Goal: Task Accomplishment & Management: Manage account settings

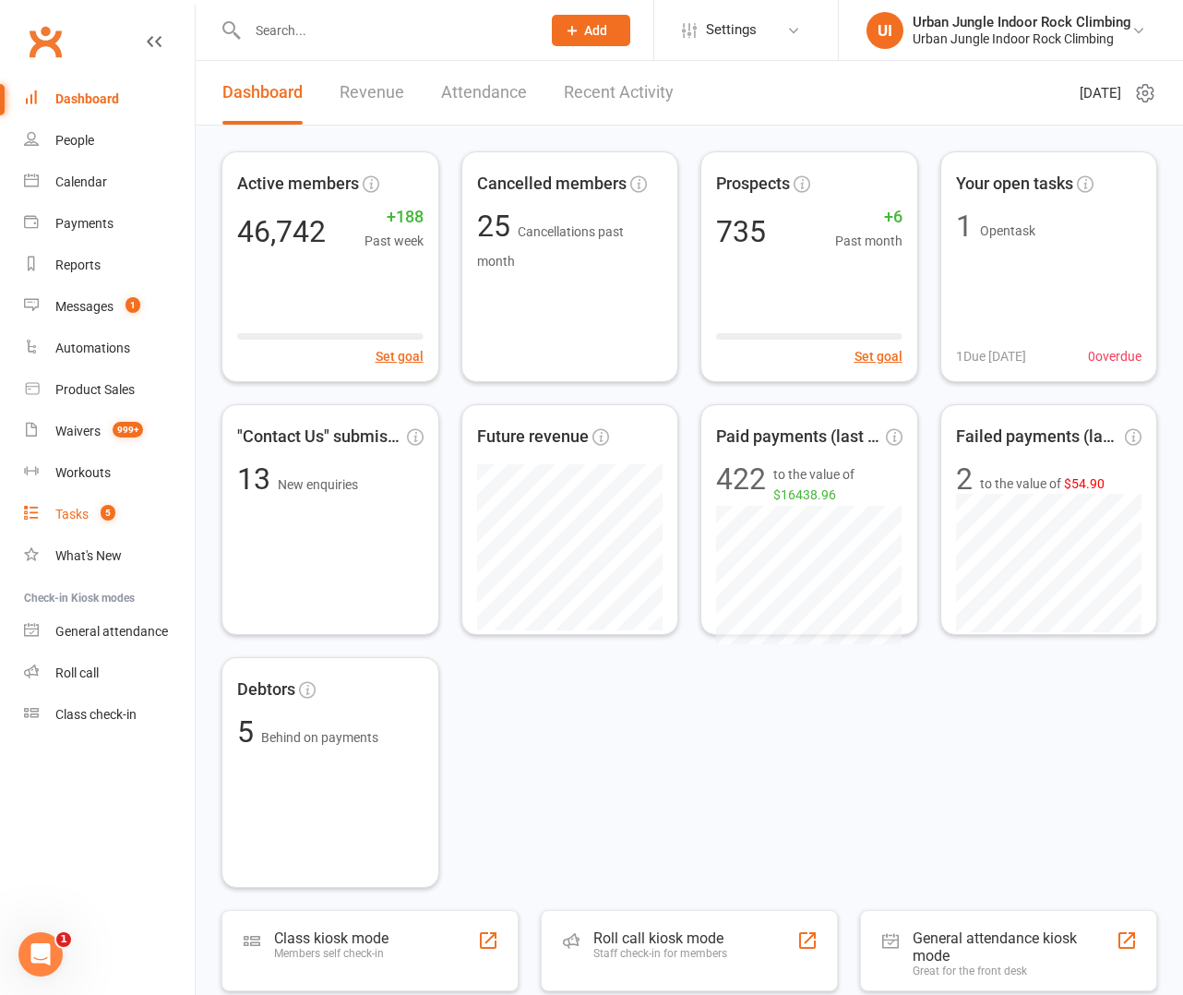
click at [70, 519] on div "Tasks" at bounding box center [71, 514] width 33 height 15
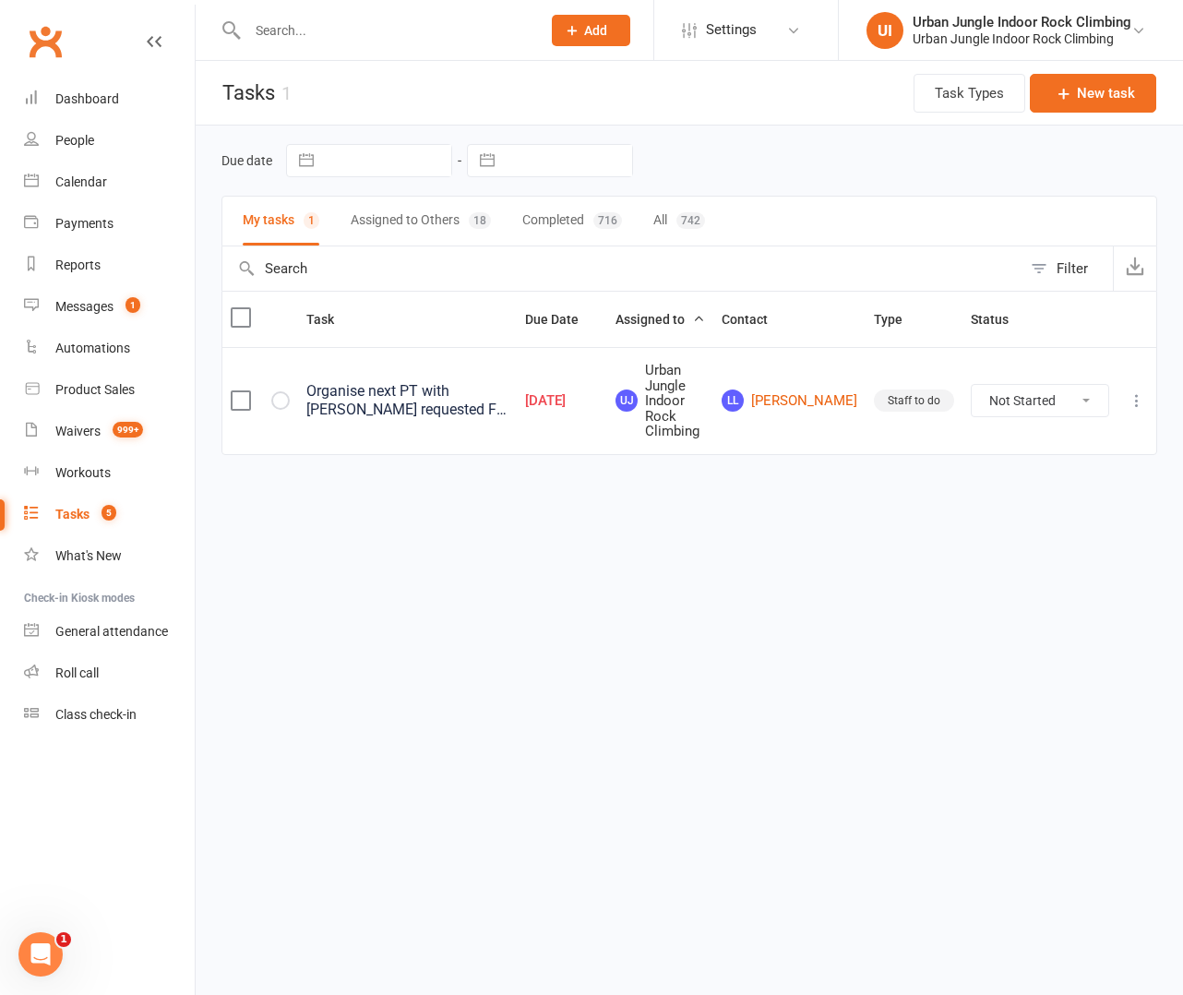
click at [375, 209] on button "Assigned to Others 18" at bounding box center [421, 221] width 140 height 49
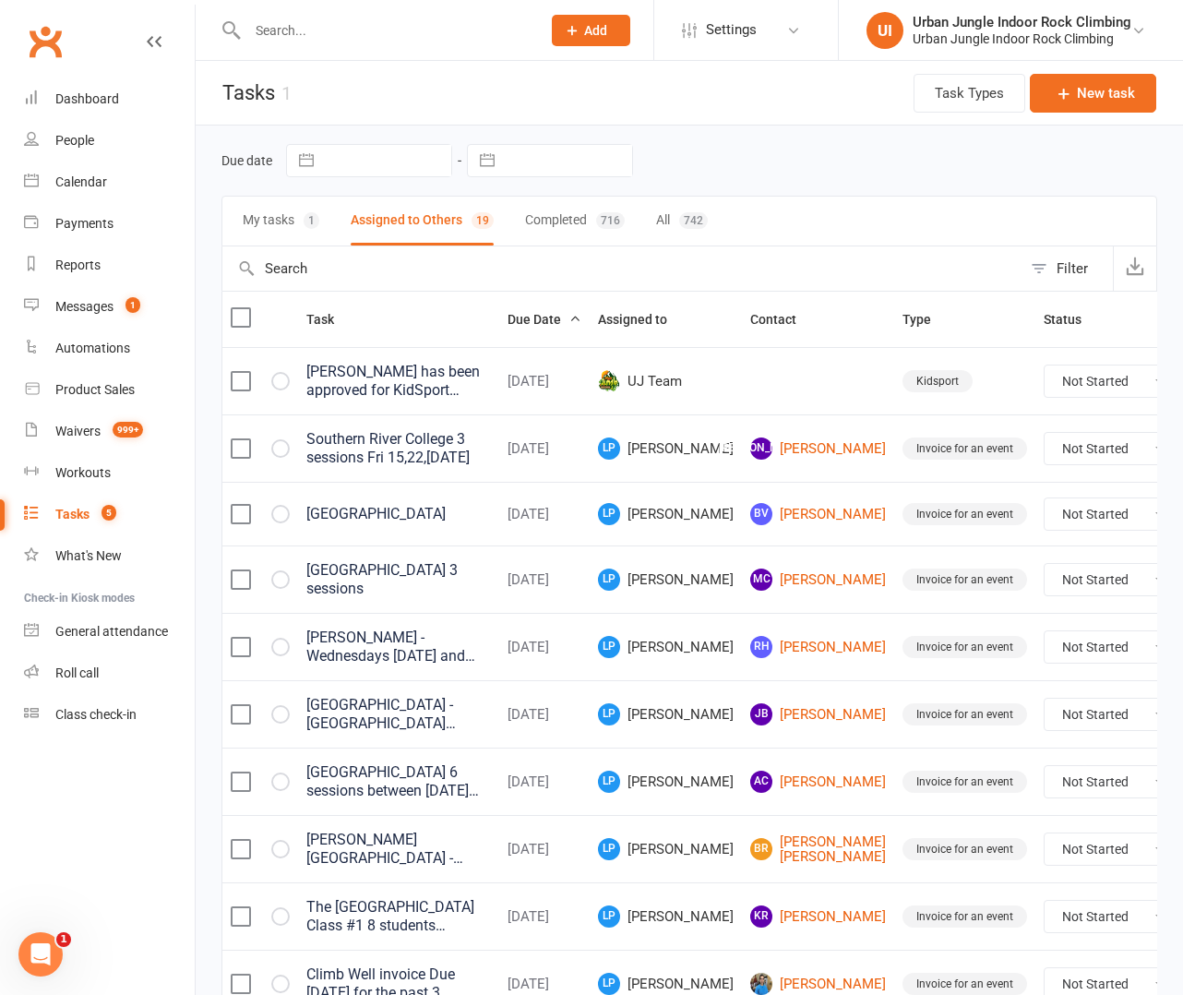
select select "started"
click at [320, 213] on div "My tasks 1 Assigned to Others 19 Completed 716 All 742" at bounding box center [689, 221] width 936 height 51
click at [272, 220] on button "My tasks 1" at bounding box center [281, 221] width 77 height 49
select select "started"
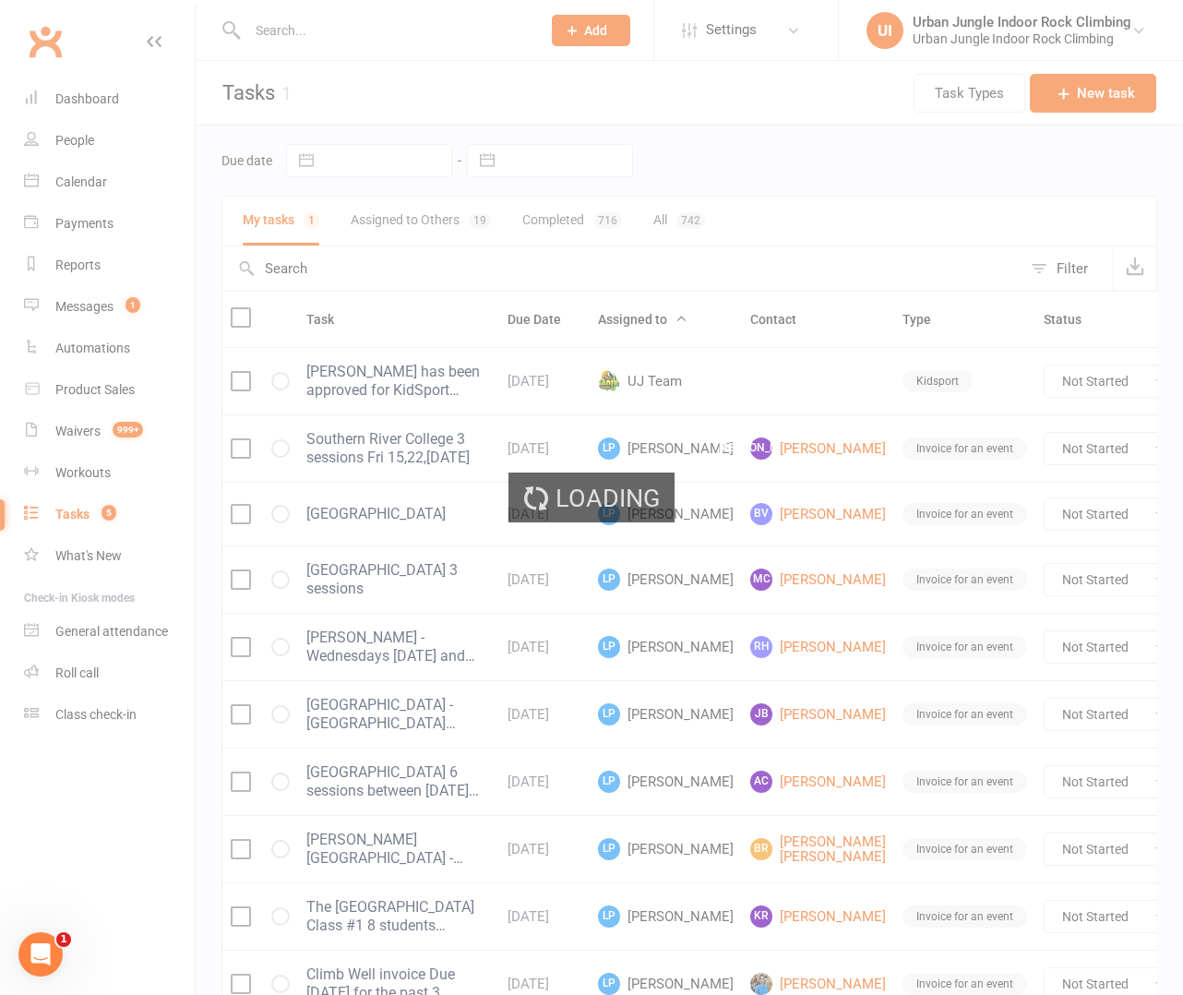
select select "started"
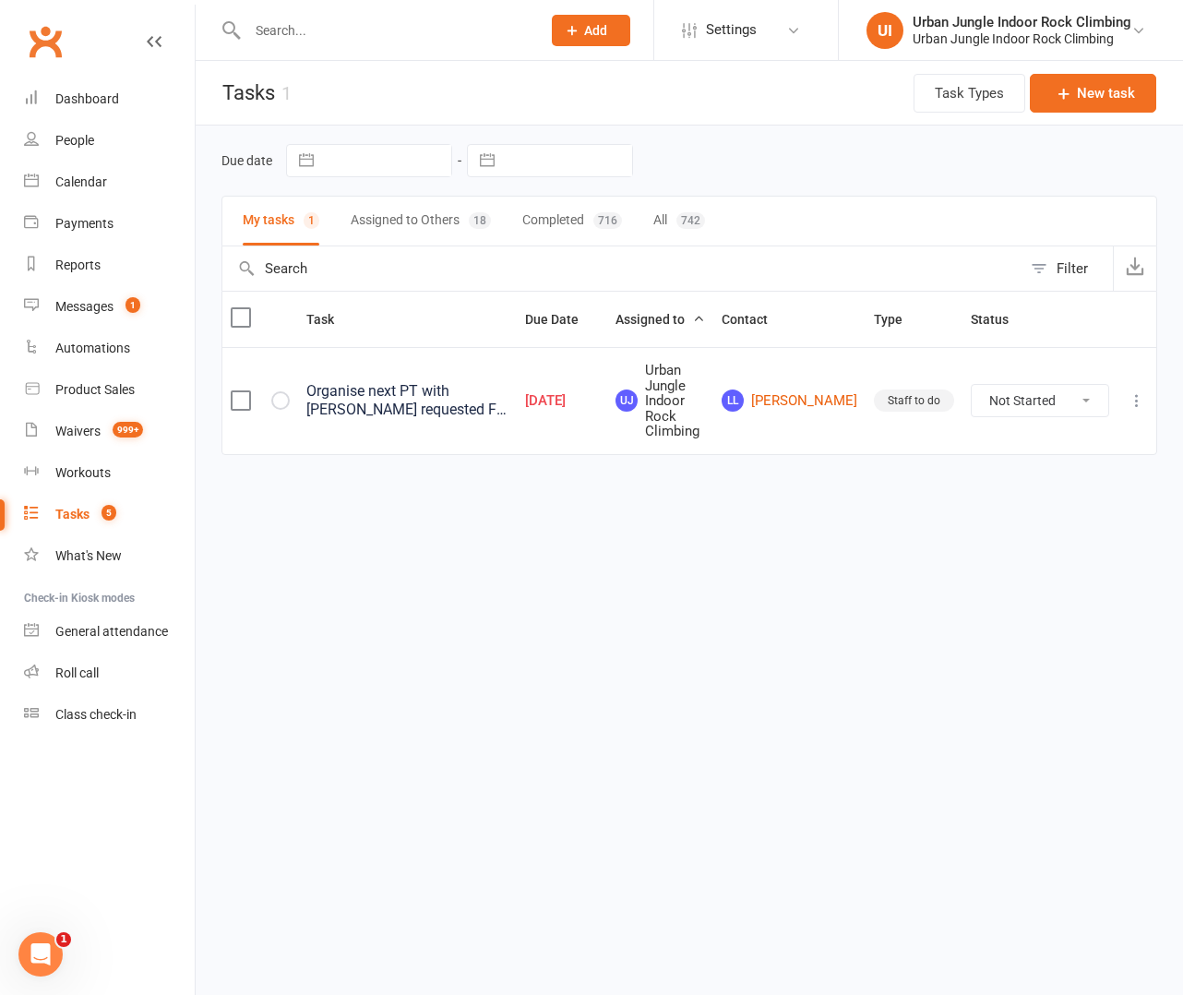
click at [1129, 396] on icon at bounding box center [1136, 400] width 18 height 18
click at [1014, 462] on link "Edit" at bounding box center [1055, 472] width 183 height 37
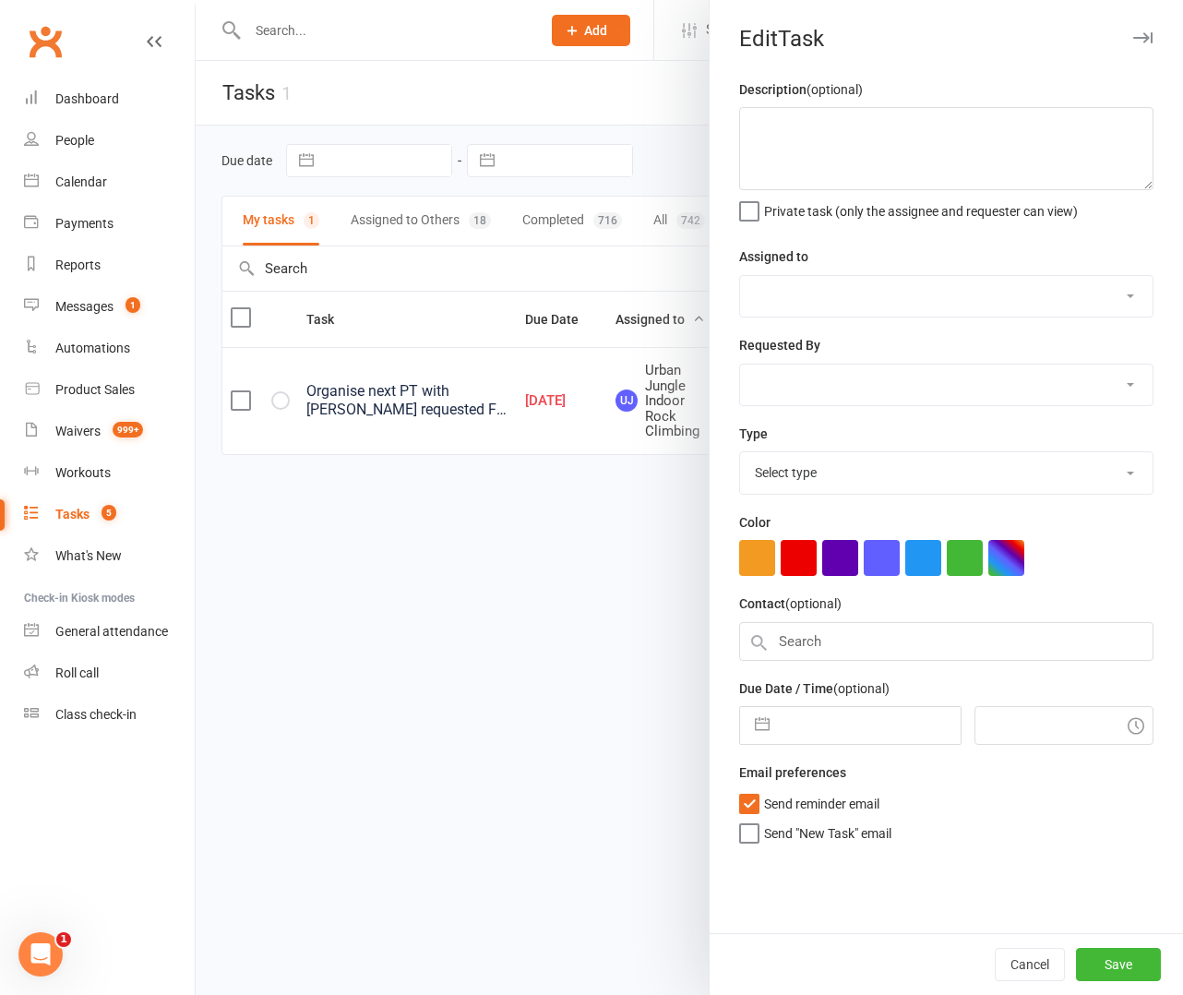
type textarea "Organise next PT with [PERSON_NAME] requested Fri possibly - read the SMS texts"
select select "33117"
select select "43167"
type input "[DATE]"
type input "3:15pm"
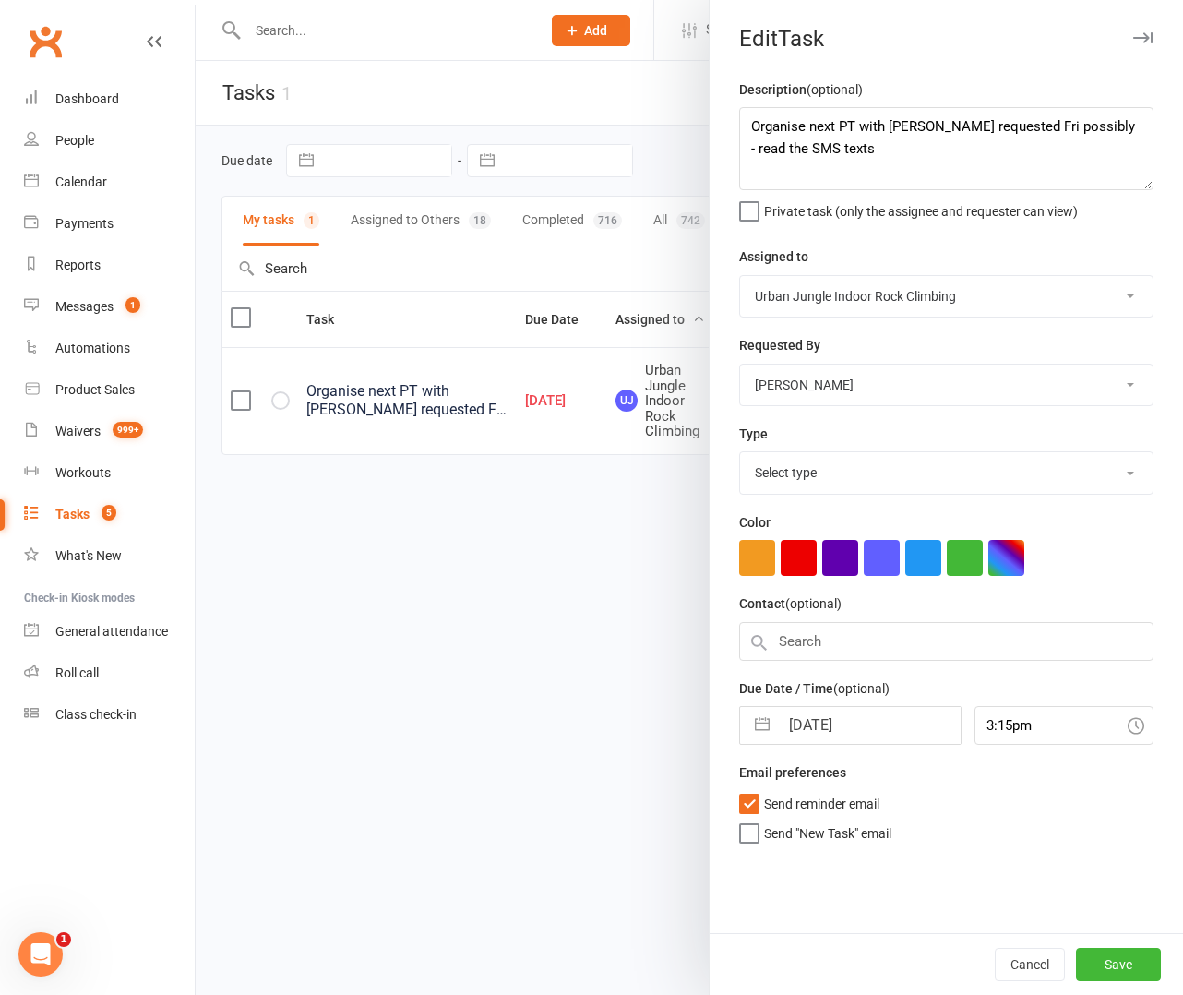
select select "19826"
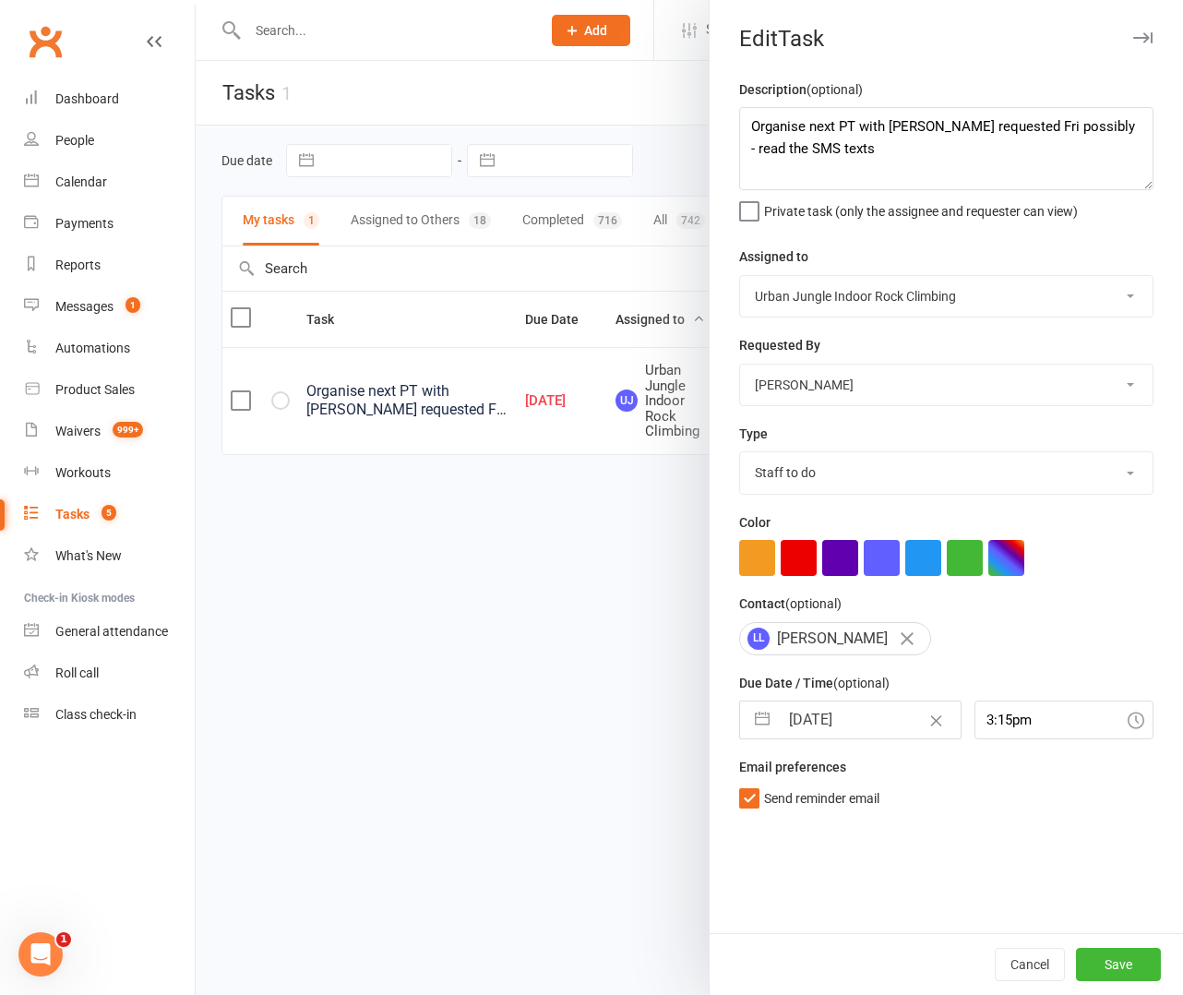
select select "33162"
click at [1115, 963] on button "Save" at bounding box center [1118, 964] width 85 height 33
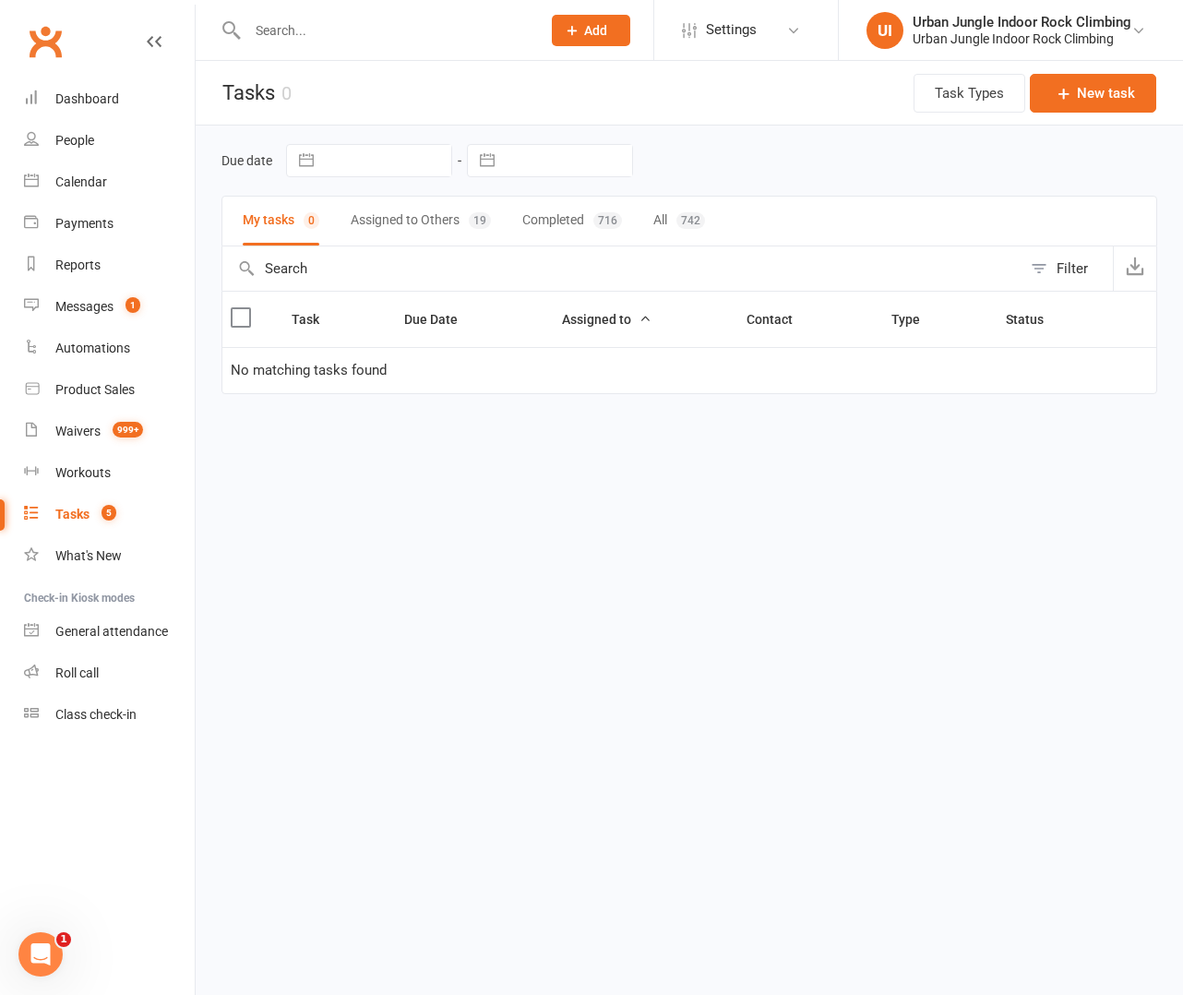
click at [383, 216] on button "Assigned to Others 19" at bounding box center [421, 221] width 140 height 49
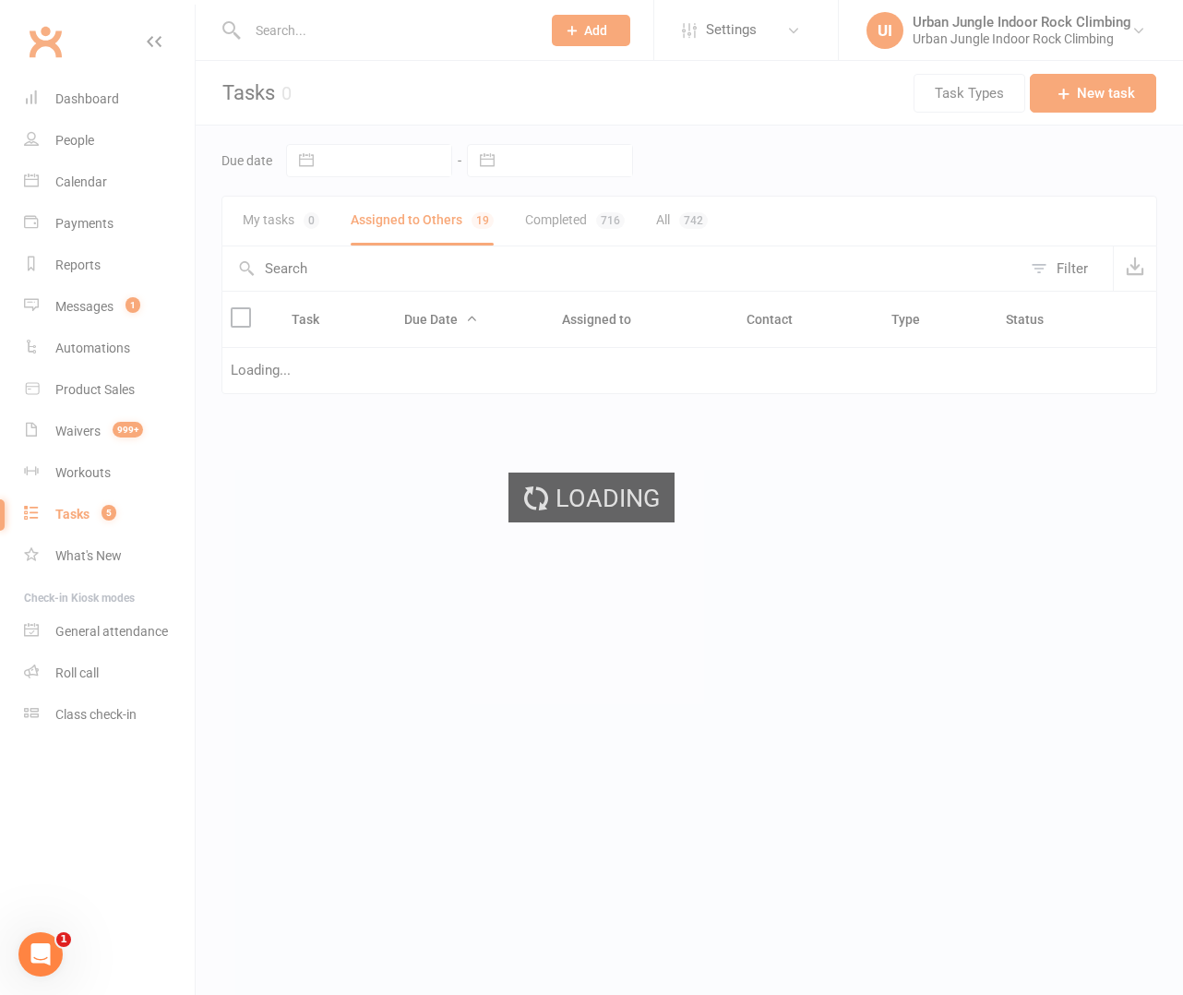
select select "started"
